Goal: Feedback & Contribution: Contribute content

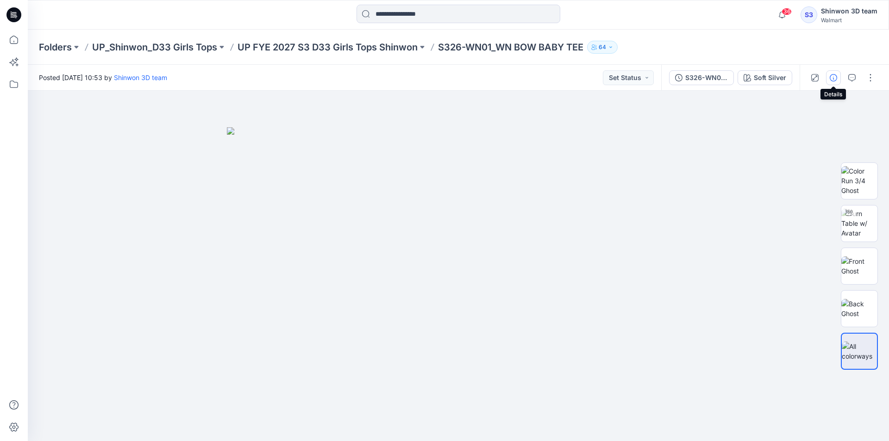
click at [835, 76] on icon "button" at bounding box center [833, 77] width 7 height 7
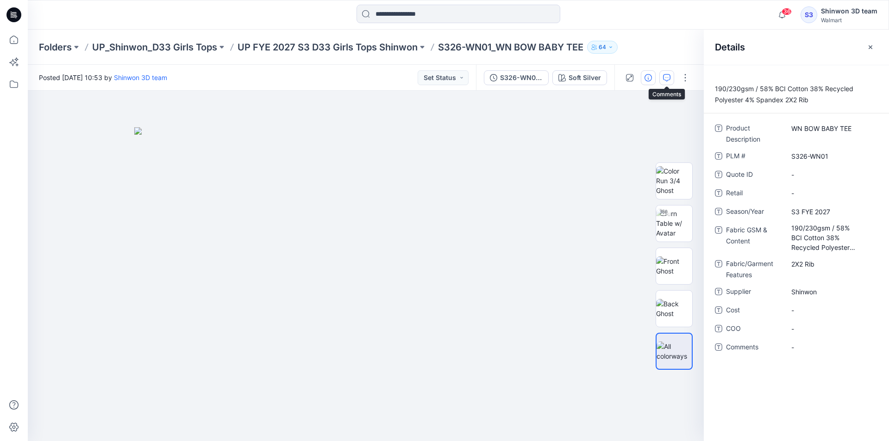
click at [671, 79] on button "button" at bounding box center [667, 77] width 15 height 15
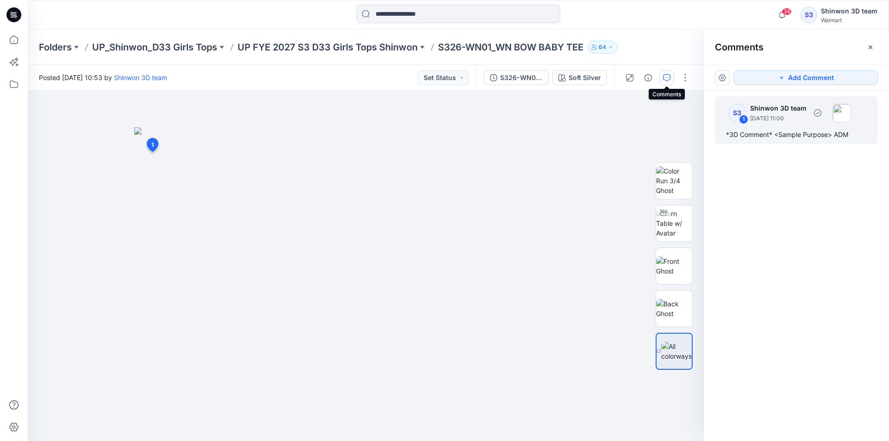
drag, startPoint x: 757, startPoint y: 139, endPoint x: 770, endPoint y: 125, distance: 20.0
click at [757, 139] on div "*3D Comment* <Sample Purpose> ADM" at bounding box center [796, 134] width 141 height 11
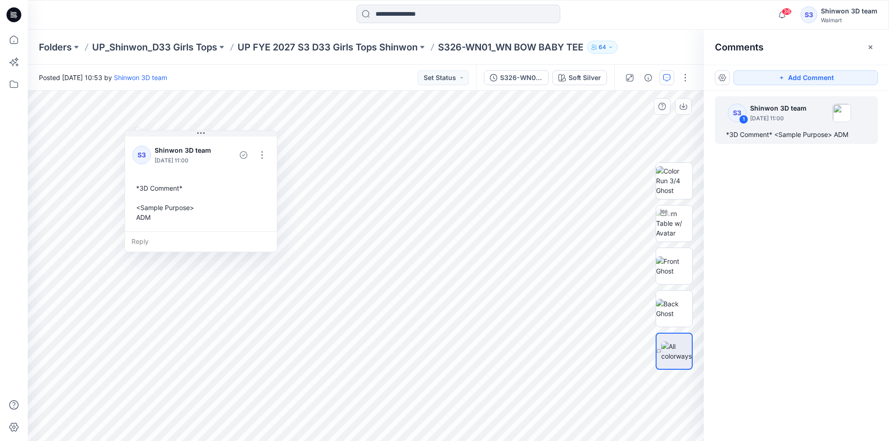
drag, startPoint x: 166, startPoint y: 241, endPoint x: 152, endPoint y: 215, distance: 29.2
click at [152, 215] on div "*3D Comment* <Sample Purpose> ADM" at bounding box center [200, 203] width 137 height 46
click at [150, 219] on div "*3D Comment* <Sample Purpose> ADM" at bounding box center [200, 203] width 137 height 46
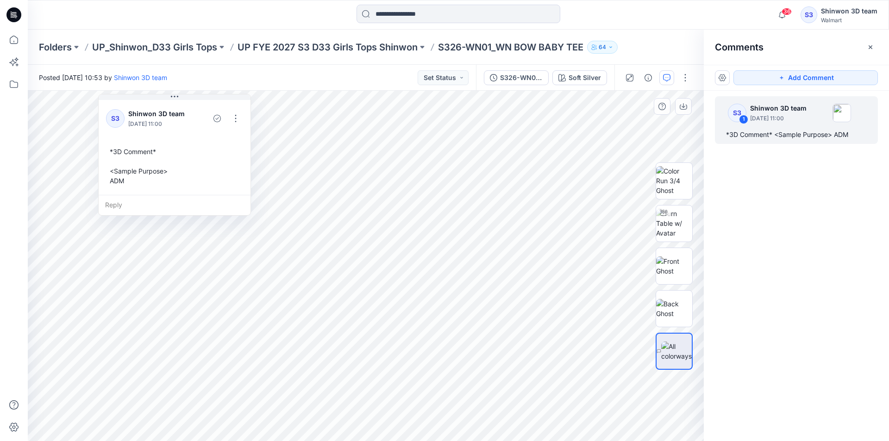
drag, startPoint x: 148, startPoint y: 216, endPoint x: 123, endPoint y: 184, distance: 40.6
click at [123, 184] on div "*3D Comment* <Sample Purpose> ADM" at bounding box center [174, 166] width 137 height 46
drag, startPoint x: 123, startPoint y: 184, endPoint x: 108, endPoint y: 170, distance: 21.3
click at [108, 170] on div "*3D Comment* <Sample Purpose> ADM" at bounding box center [162, 165] width 137 height 46
click at [108, 176] on div "*3D Comment* <Sample Purpose> ADM" at bounding box center [159, 165] width 137 height 46
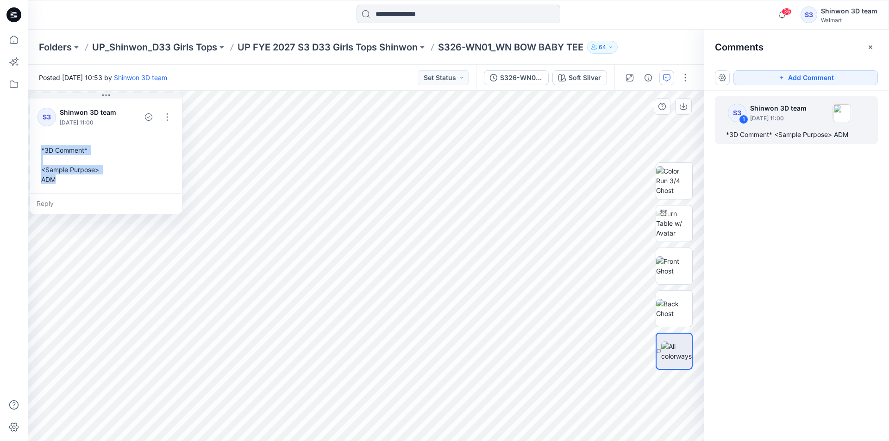
drag, startPoint x: 109, startPoint y: 179, endPoint x: 37, endPoint y: 151, distance: 77.0
click at [37, 151] on div "S3 Shinwon 3D team September 15, 2025 11:00 *3D Comment* <Sample Purpose> ADM" at bounding box center [106, 145] width 152 height 97
copy div "*3D Comment* <Sample Purpose> ADM"
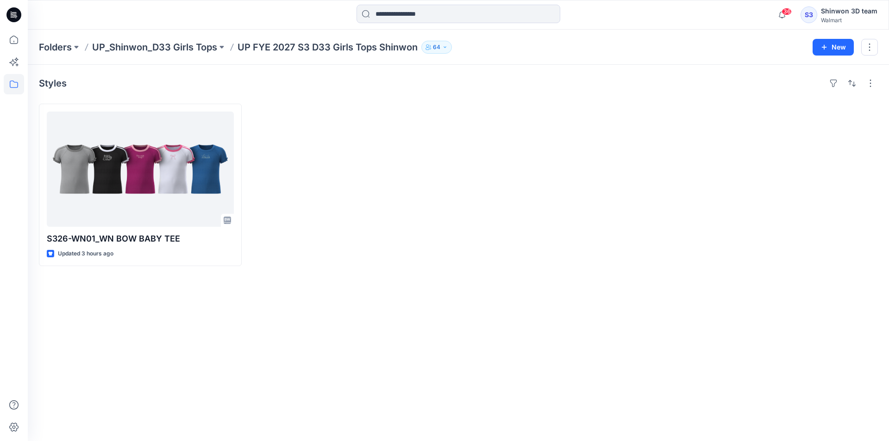
click at [383, 96] on div "Styles S326-WN01_WN BOW BABY TEE Updated 3 hours ago" at bounding box center [459, 253] width 862 height 377
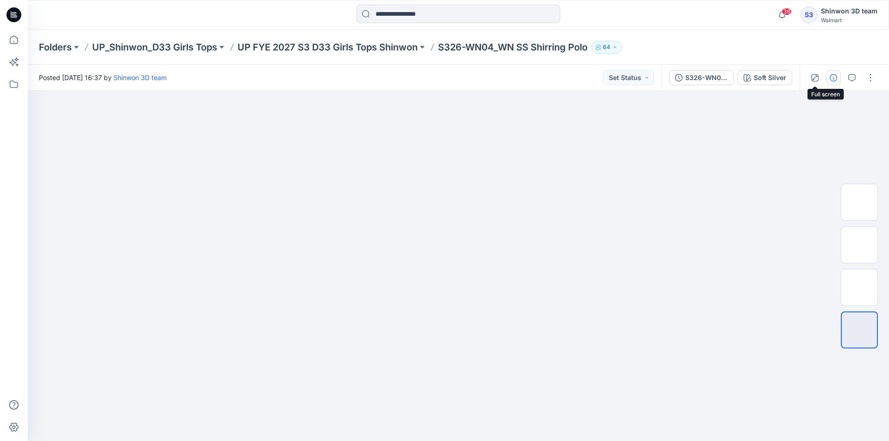
click at [832, 77] on icon "button" at bounding box center [833, 77] width 7 height 7
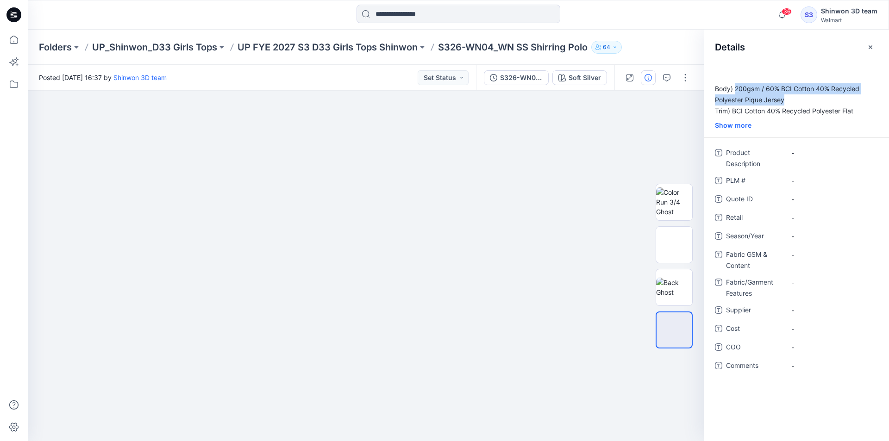
drag, startPoint x: 787, startPoint y: 101, endPoint x: 740, endPoint y: 88, distance: 48.5
click at [737, 88] on p "Body) 200gsm / 60% BCI Cotton 40% Recycled Polyester Pique Jersey Trim) BCI Cot…" at bounding box center [796, 99] width 185 height 33
copy p "00gsm / 60% BCI Cotton 40% Recycled Polyester Pique Jersey"
click at [815, 252] on Content "-" at bounding box center [832, 255] width 81 height 10
type textarea "**********"
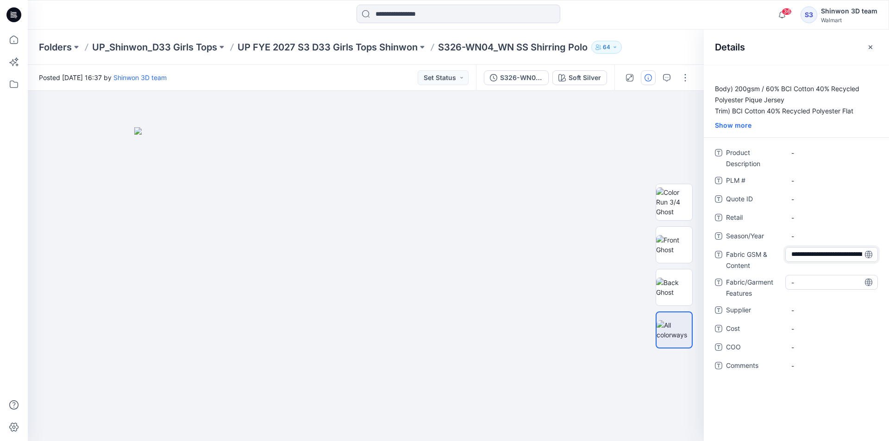
scroll to position [26, 0]
click at [817, 279] on div "**********" at bounding box center [796, 264] width 163 height 239
click at [816, 290] on Features "-" at bounding box center [832, 289] width 81 height 10
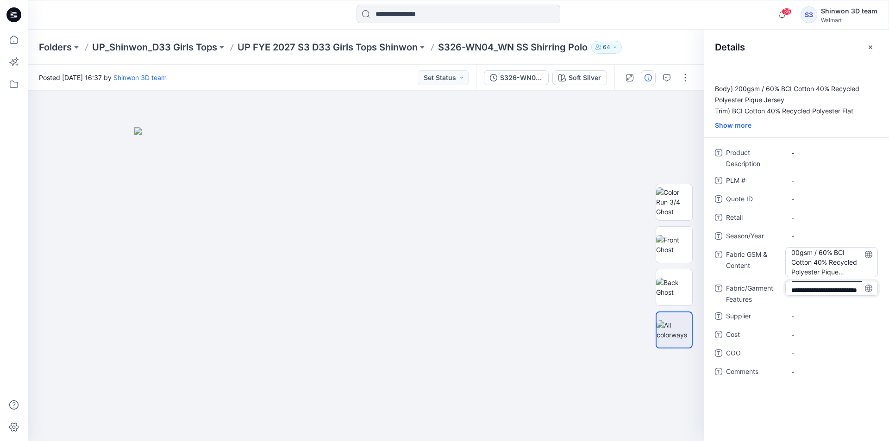
scroll to position [0, 0]
drag, startPoint x: 821, startPoint y: 283, endPoint x: 779, endPoint y: 253, distance: 51.5
click at [779, 253] on div "**********" at bounding box center [796, 267] width 163 height 245
type textarea "**********"
click at [793, 252] on Content "00gsm / 60% BCI Cotton 40% Recycled Polyester Pique Jersey" at bounding box center [832, 262] width 81 height 29
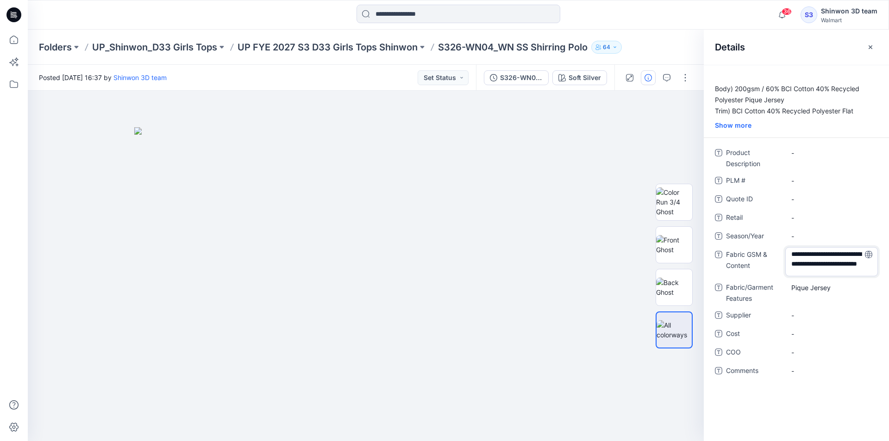
drag, startPoint x: 792, startPoint y: 252, endPoint x: 804, endPoint y: 271, distance: 21.8
click at [792, 253] on textarea "**********" at bounding box center [832, 261] width 93 height 29
type textarea "**********"
click at [766, 283] on span "Fabric/Garment Features" at bounding box center [754, 293] width 56 height 22
click at [804, 308] on div "Product Description - PLM # - Quote ID - Retail - Season/Year - Fabric GSM & Co…" at bounding box center [796, 267] width 163 height 245
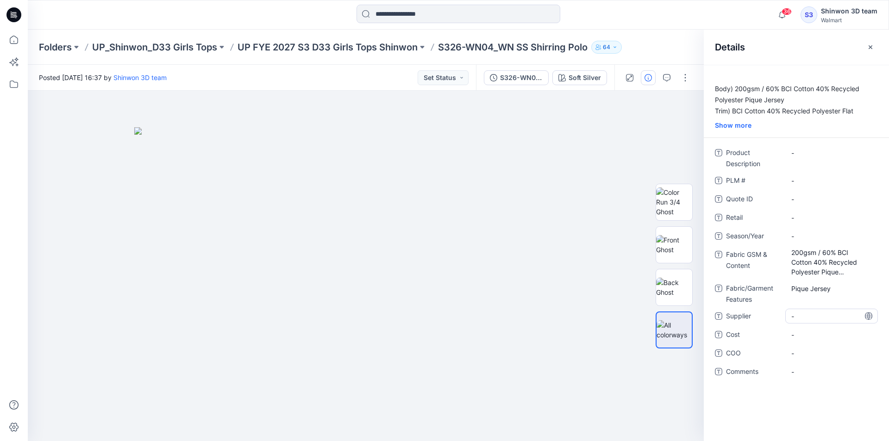
click at [807, 314] on span "-" at bounding box center [832, 317] width 81 height 10
type textarea "*******"
drag, startPoint x: 737, startPoint y: 201, endPoint x: 763, endPoint y: 246, distance: 52.3
click at [738, 201] on span "Quote ID" at bounding box center [754, 200] width 56 height 13
drag, startPoint x: 442, startPoint y: 45, endPoint x: 593, endPoint y: 45, distance: 150.5
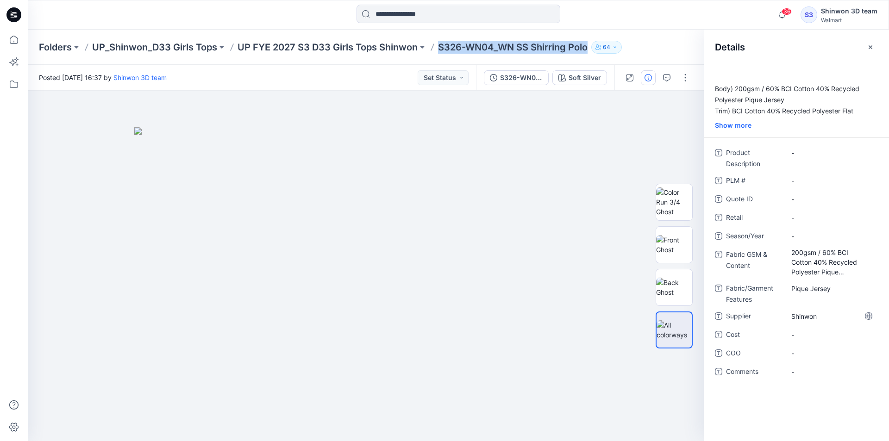
click at [593, 45] on div "Folders UP_Shinwon_D33 Girls Tops UP FYE 2027 S3 D33 Girls Tops Shinwon S326-WN…" at bounding box center [422, 47] width 767 height 13
copy p "S326-WN04_WN SS Shirring Polo"
click at [793, 186] on div "-" at bounding box center [832, 180] width 93 height 15
drag, startPoint x: 830, startPoint y: 177, endPoint x: 849, endPoint y: 196, distance: 26.9
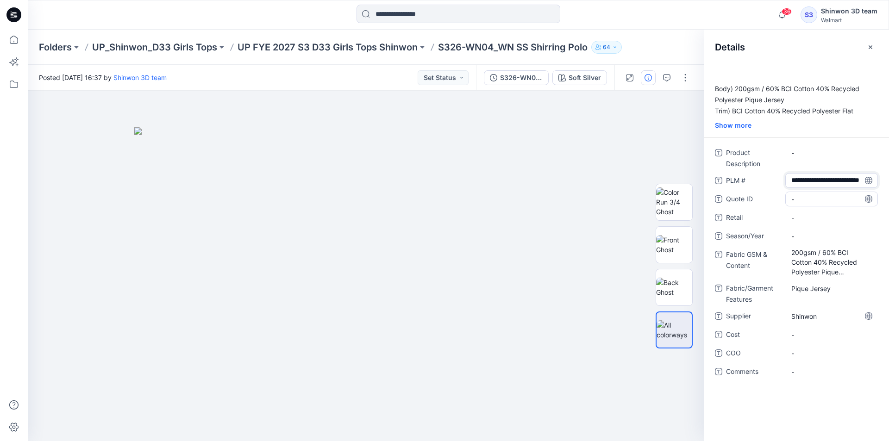
click at [849, 196] on div "**********" at bounding box center [796, 267] width 163 height 245
type textarea "*********"
click at [816, 156] on Description "-" at bounding box center [832, 153] width 81 height 10
click at [790, 153] on textarea "**********" at bounding box center [832, 152] width 93 height 15
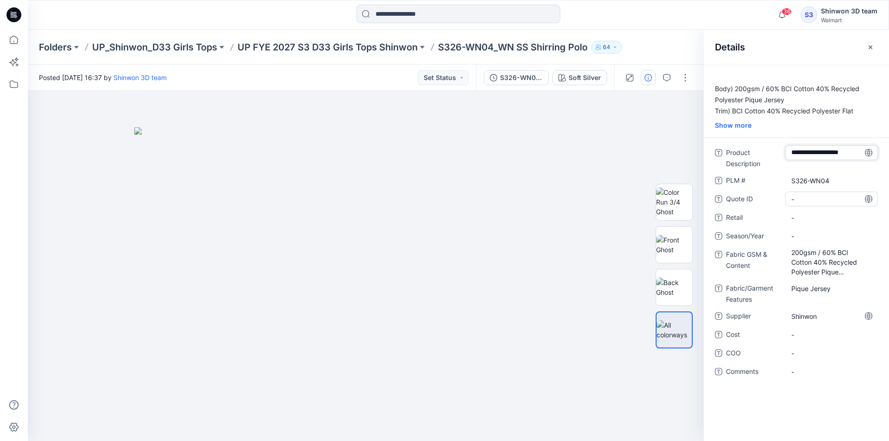
type textarea "**********"
click at [813, 236] on span "-" at bounding box center [832, 237] width 81 height 10
type textarea "**********"
drag, startPoint x: 770, startPoint y: 220, endPoint x: 756, endPoint y: 165, distance: 56.1
click at [770, 220] on span "Retail" at bounding box center [754, 218] width 56 height 13
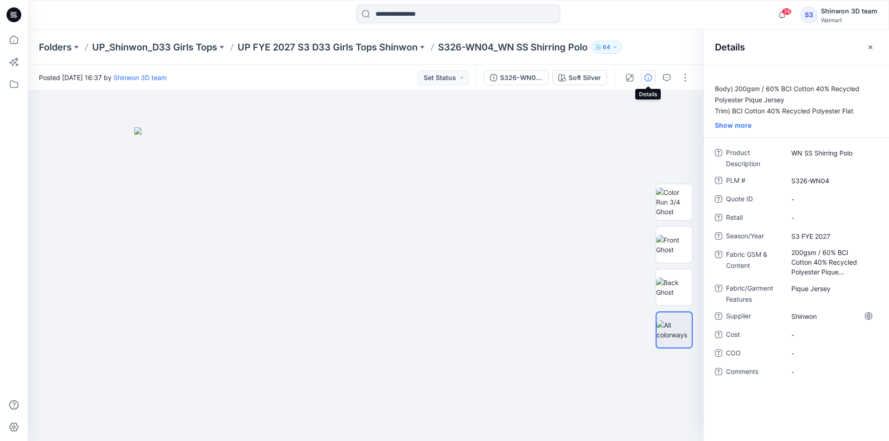
click at [649, 76] on icon "button" at bounding box center [648, 77] width 7 height 7
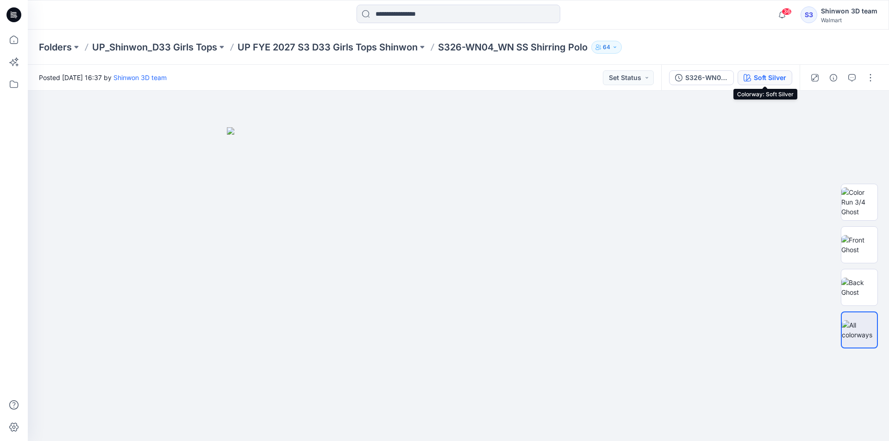
click at [761, 77] on div "Soft Silver" at bounding box center [770, 78] width 32 height 10
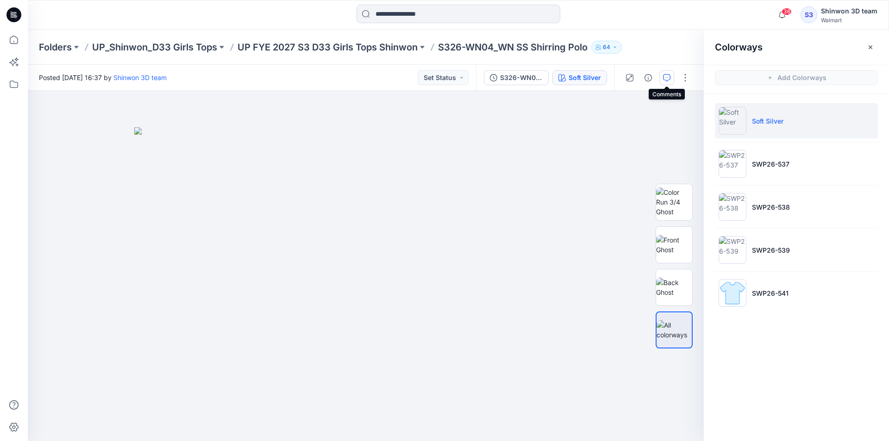
click at [667, 77] on icon "button" at bounding box center [666, 77] width 7 height 7
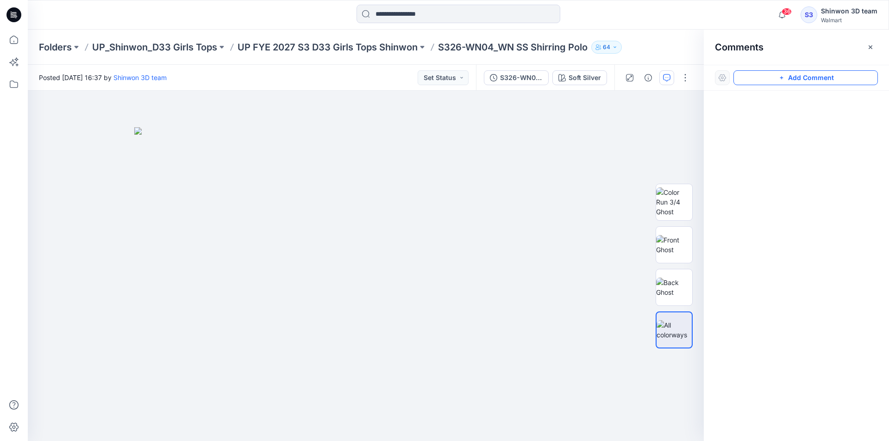
click at [772, 78] on button "Add Comment" at bounding box center [806, 77] width 145 height 15
click at [124, 127] on div "1" at bounding box center [366, 266] width 676 height 351
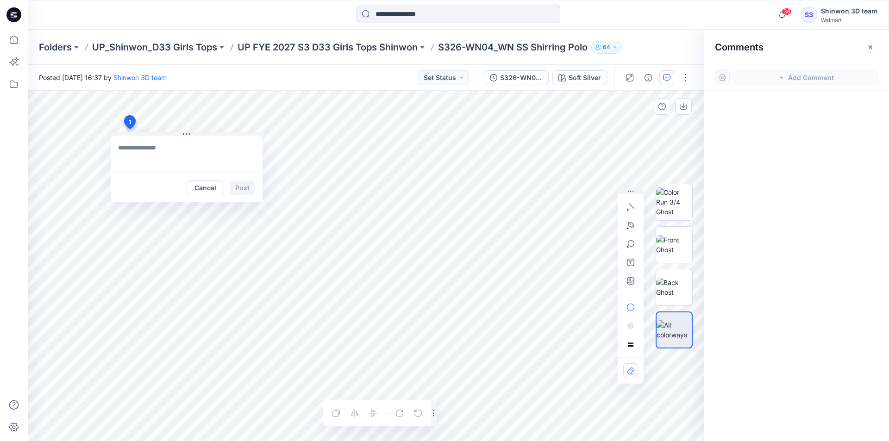
paste textarea "**********"
type textarea "**********"
drag, startPoint x: 245, startPoint y: 187, endPoint x: 236, endPoint y: 180, distance: 10.6
click at [245, 186] on button "Post" at bounding box center [242, 188] width 25 height 15
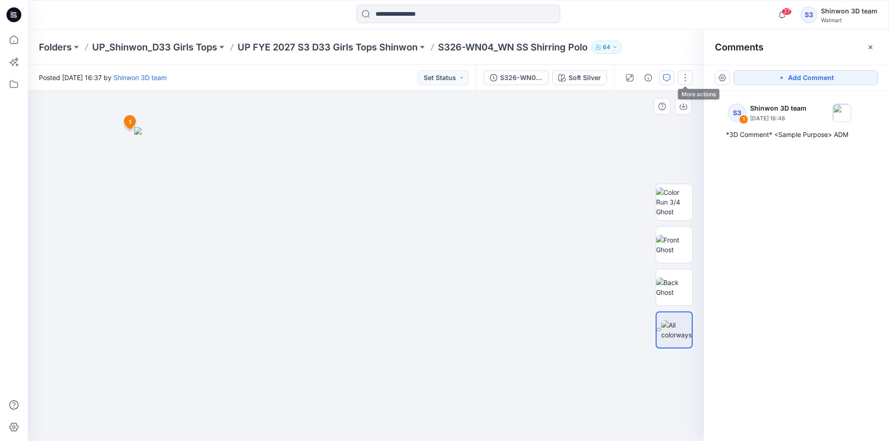
click at [692, 76] on button "button" at bounding box center [685, 77] width 15 height 15
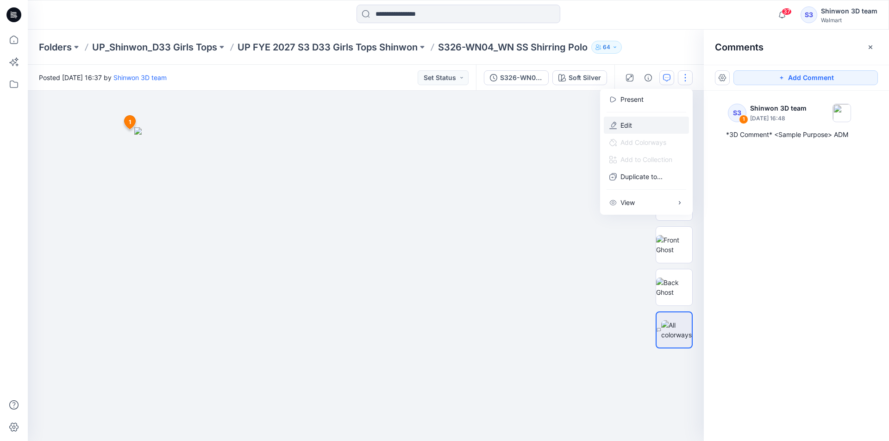
click at [652, 125] on button "Edit" at bounding box center [646, 125] width 85 height 17
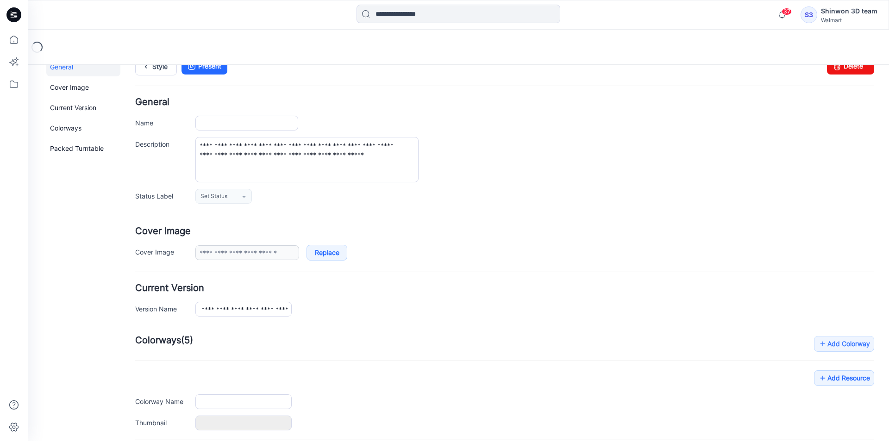
type input "**********"
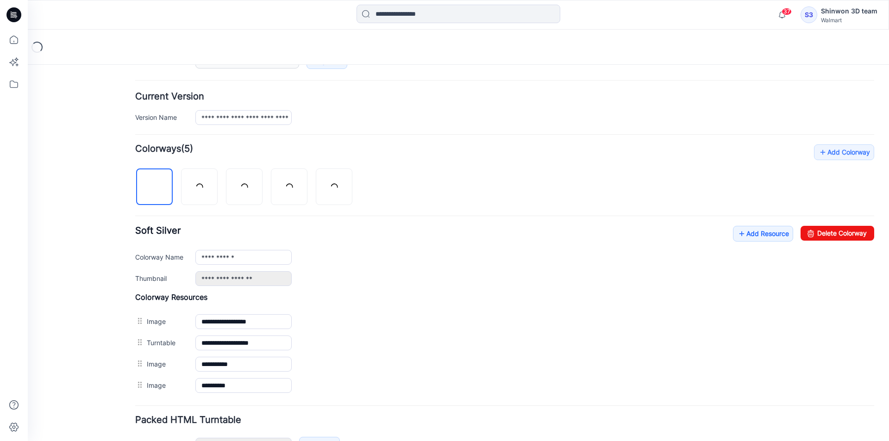
scroll to position [271, 0]
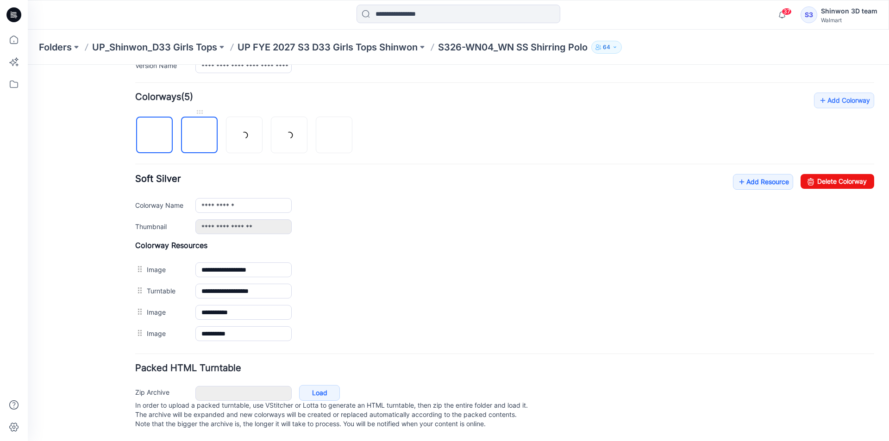
click at [200, 136] on img at bounding box center [200, 136] width 0 height 0
click at [821, 174] on link "Delete Colorway" at bounding box center [838, 181] width 74 height 15
click at [286, 132] on img at bounding box center [289, 135] width 7 height 7
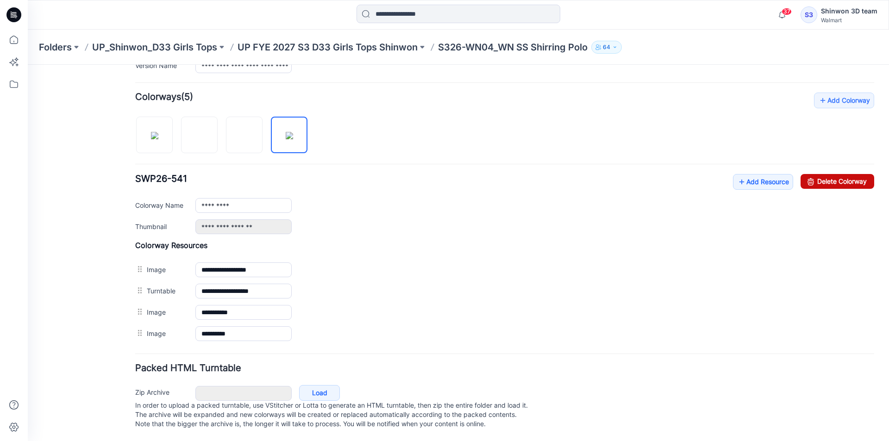
click at [816, 174] on link "Delete Colorway" at bounding box center [838, 181] width 74 height 15
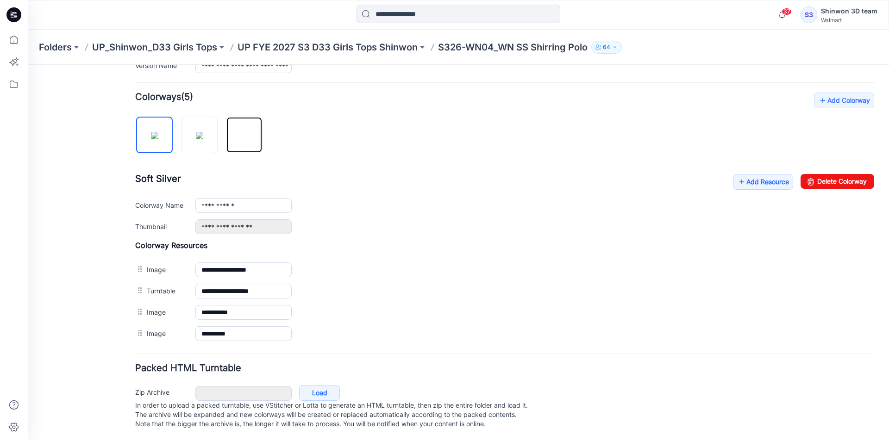
drag, startPoint x: 240, startPoint y: 124, endPoint x: 339, endPoint y: 120, distance: 99.2
click at [245, 136] on img at bounding box center [245, 136] width 0 height 0
click at [841, 174] on link "Delete Colorway" at bounding box center [838, 181] width 74 height 15
click at [200, 132] on img at bounding box center [199, 135] width 7 height 7
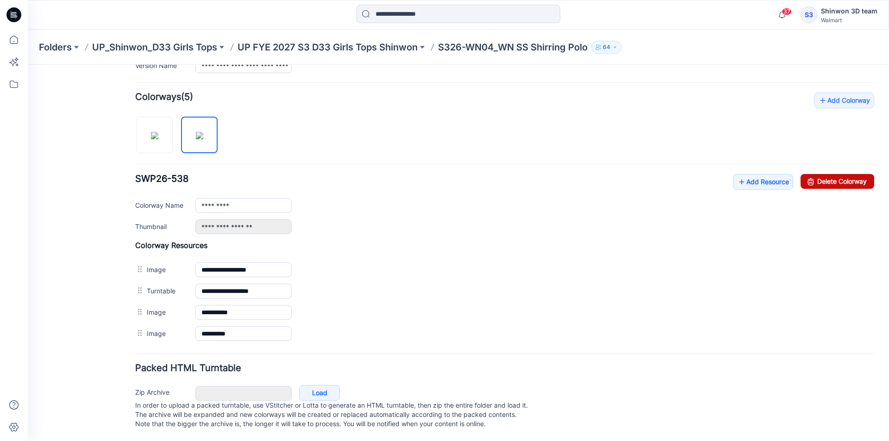
click at [834, 174] on link "Delete Colorway" at bounding box center [838, 181] width 74 height 15
type input "**********"
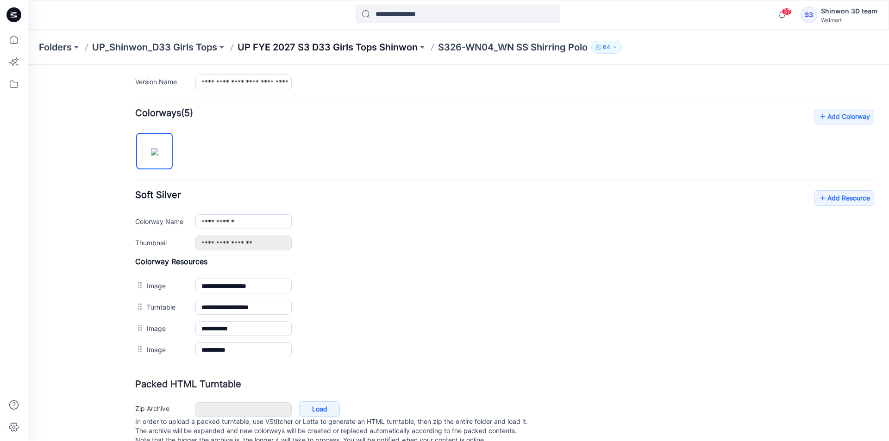
scroll to position [225, 0]
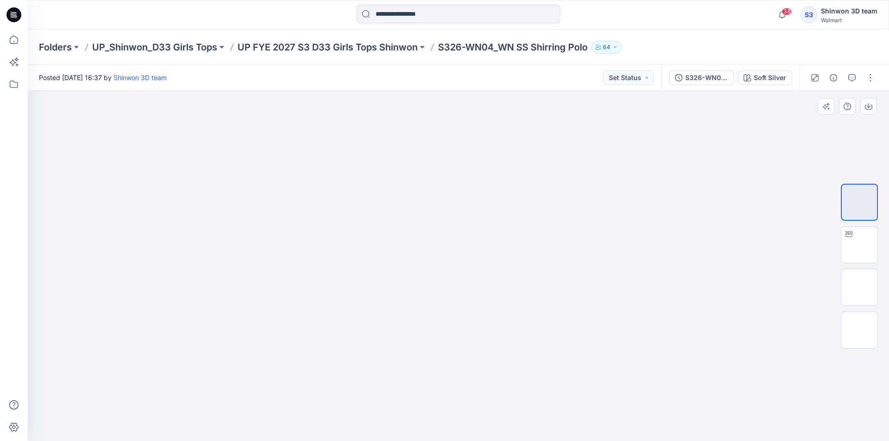
click at [669, 269] on div at bounding box center [459, 266] width 862 height 351
click at [832, 82] on button "button" at bounding box center [833, 77] width 15 height 15
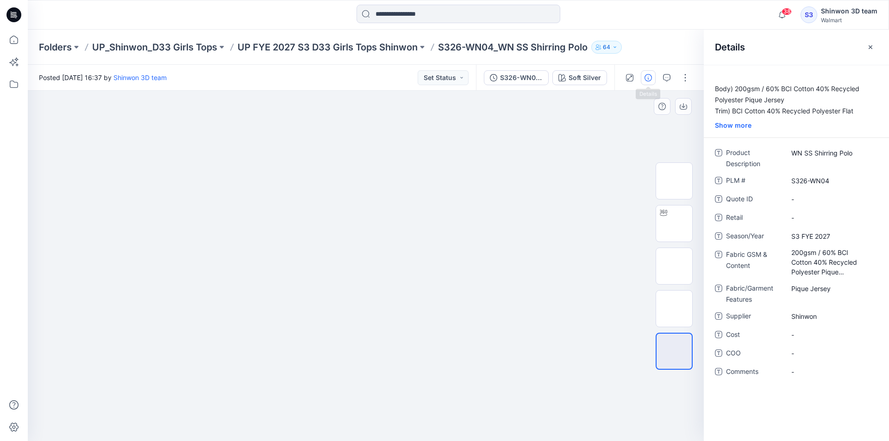
click at [488, 422] on div at bounding box center [366, 266] width 676 height 351
click at [537, 127] on img at bounding box center [365, 127] width 463 height 0
click at [675, 77] on div at bounding box center [658, 78] width 86 height 26
click at [669, 77] on icon "button" at bounding box center [666, 77] width 7 height 7
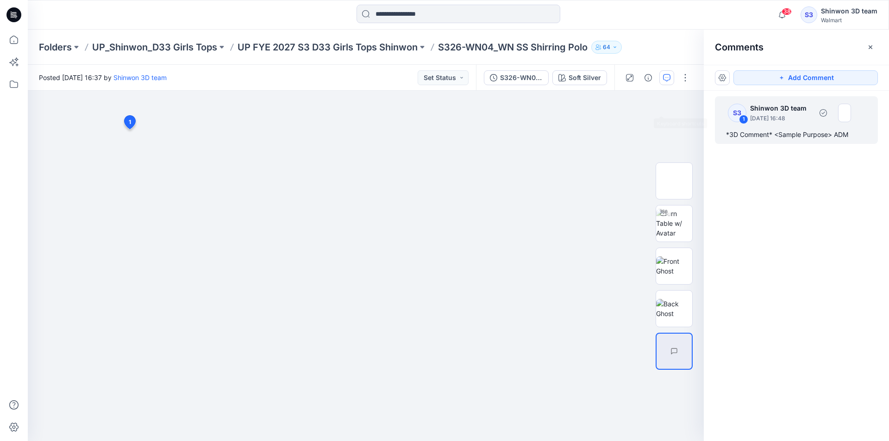
click at [743, 137] on div "*3D Comment* <Sample Purpose> ADM" at bounding box center [796, 134] width 141 height 11
